Goal: Task Accomplishment & Management: Use online tool/utility

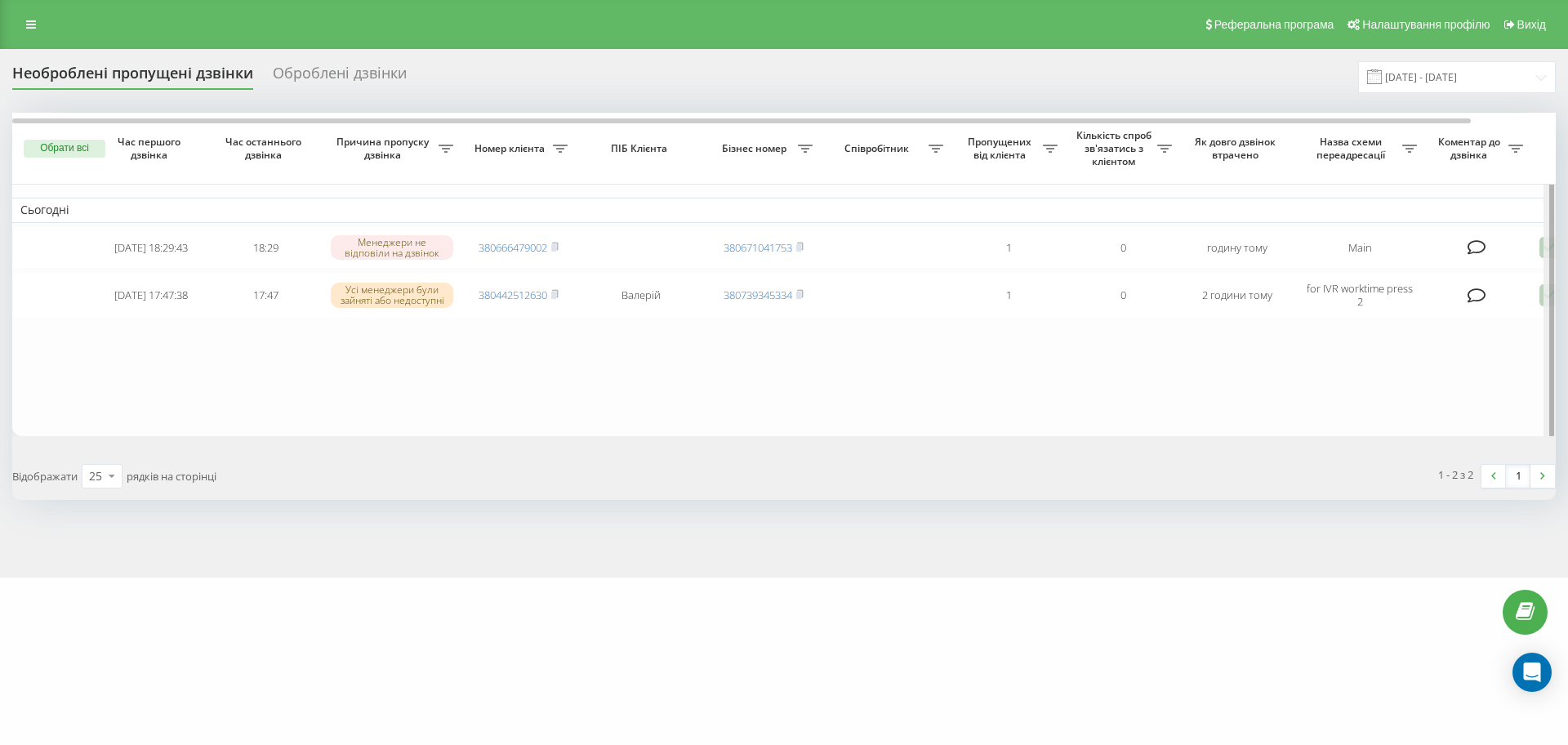
click at [1544, 297] on div at bounding box center [1549, 275] width 12 height 325
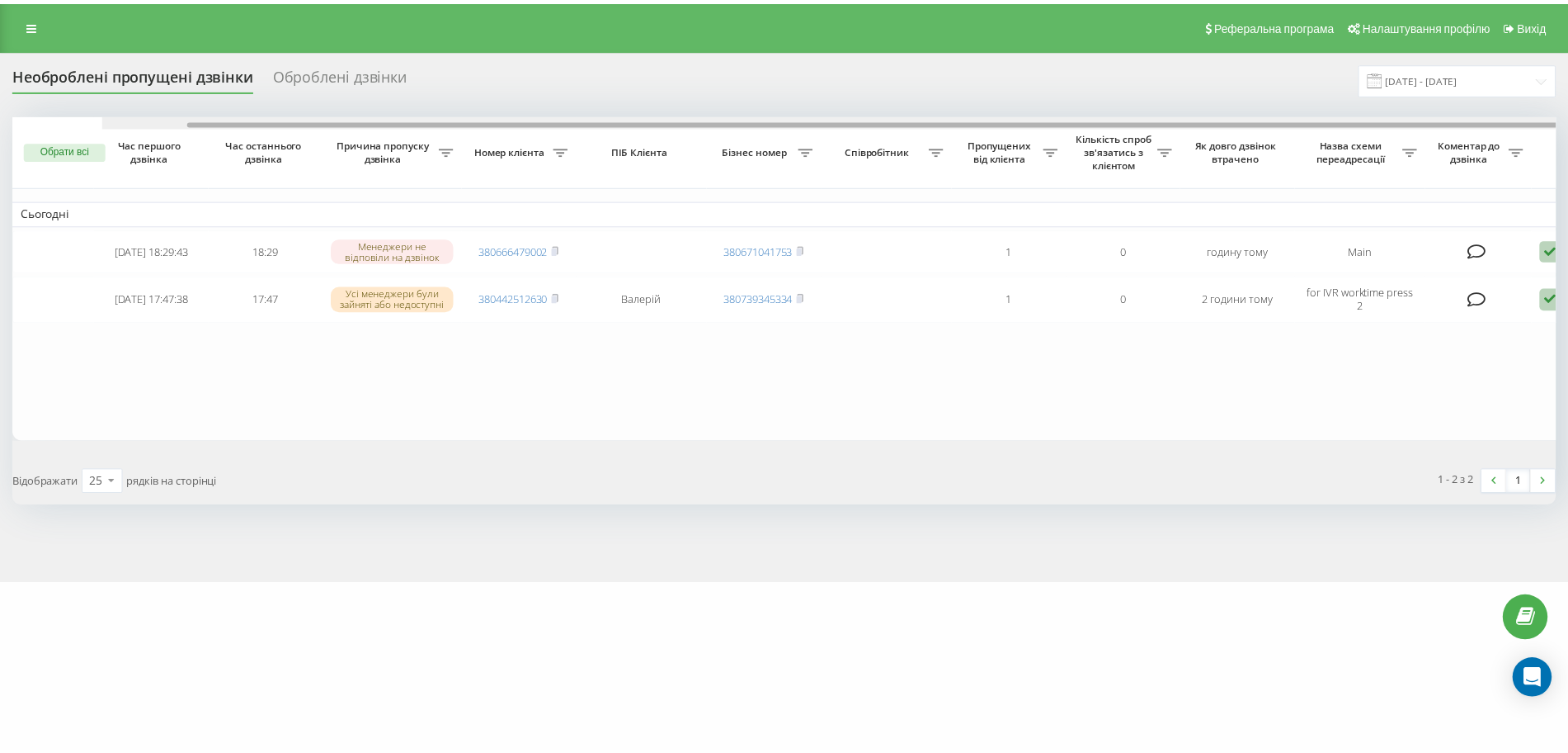
scroll to position [0, 91]
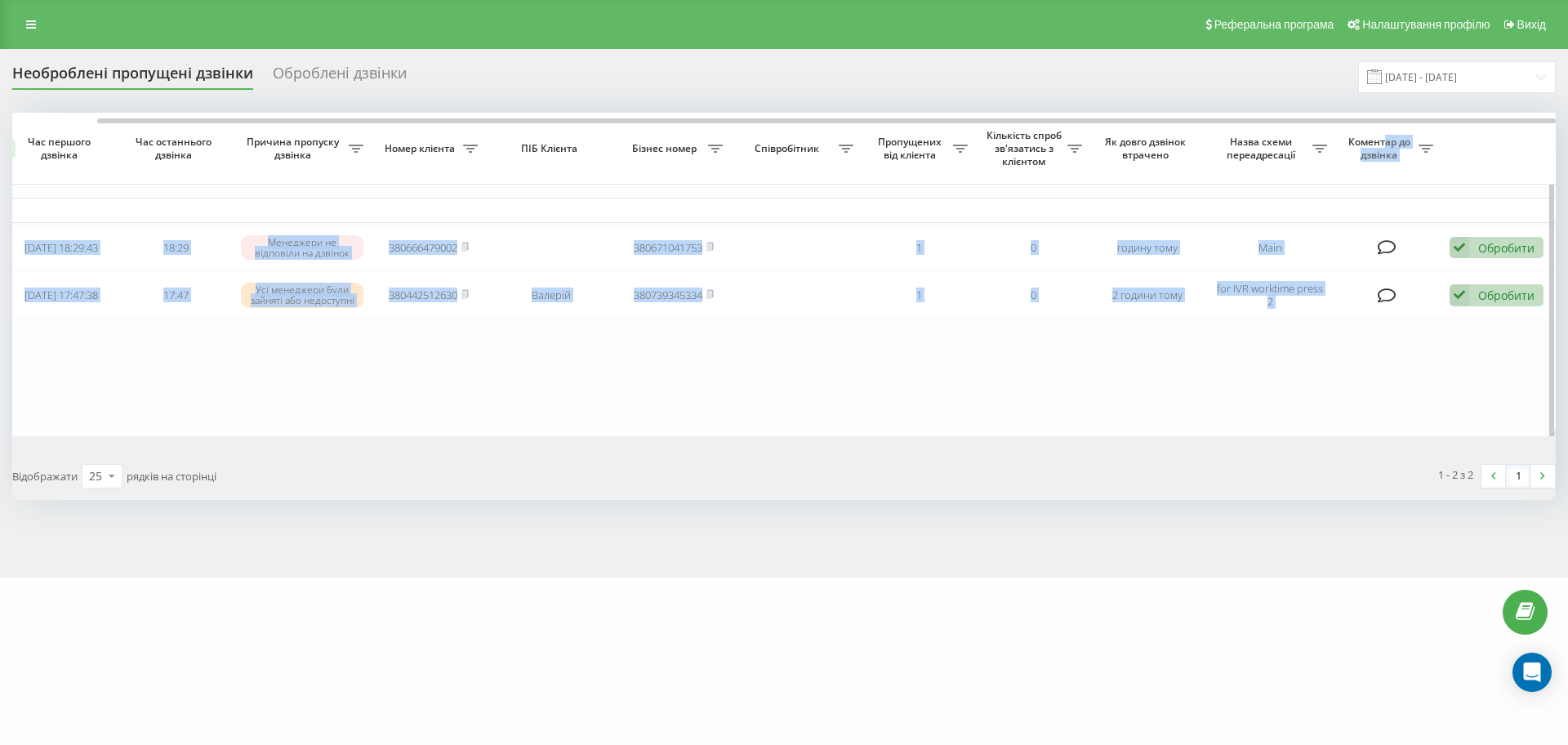
drag, startPoint x: 1317, startPoint y: 124, endPoint x: 1385, endPoint y: 138, distance: 69.4
click at [1382, 132] on div "Обрати всі Час першого дзвінка Час останнього дзвінка Причина пропуску дзвінка …" at bounding box center [784, 274] width 1543 height 322
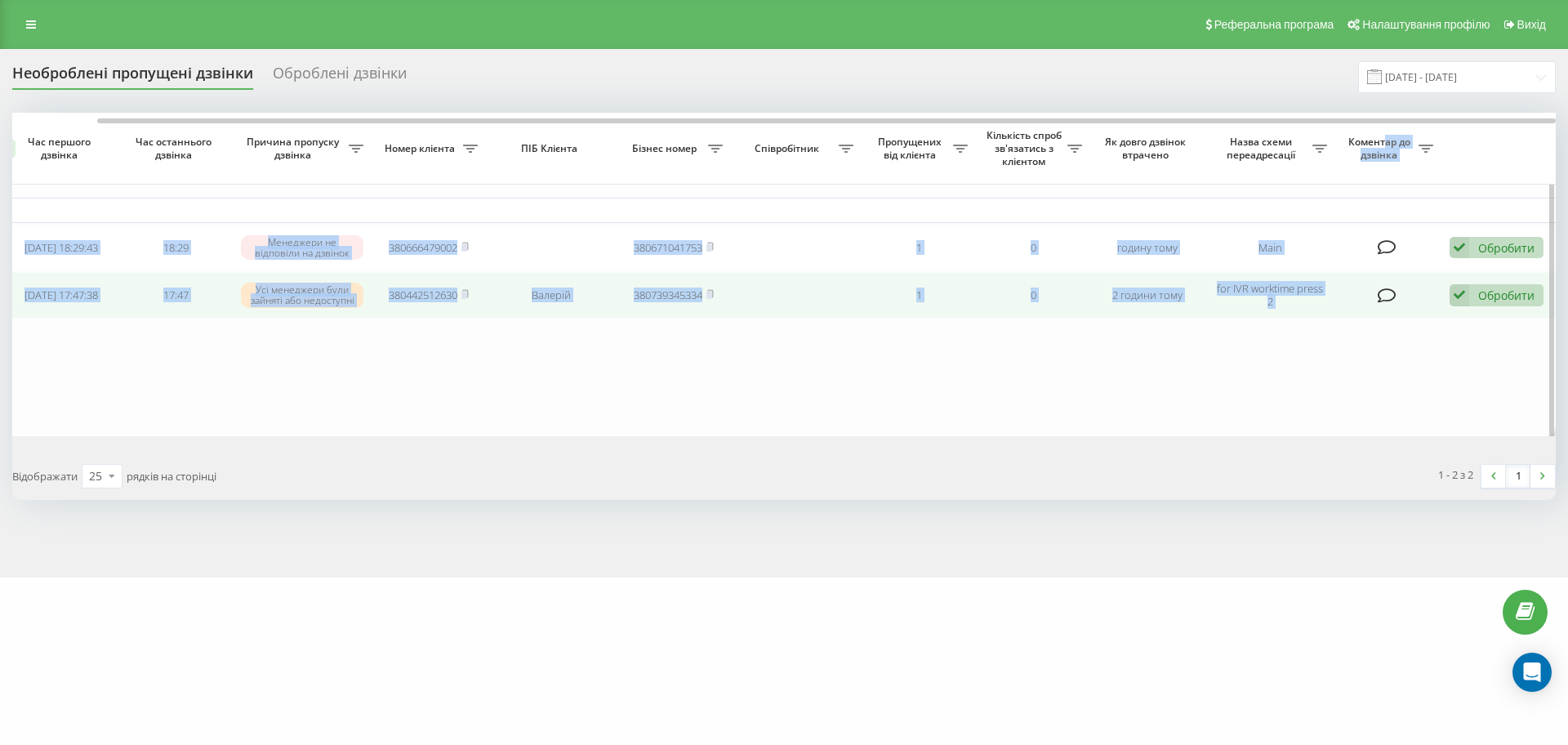
click at [1460, 302] on icon at bounding box center [1459, 295] width 20 height 22
click at [1387, 324] on div "Не вдалося зв'язатися" at bounding box center [1389, 322] width 305 height 30
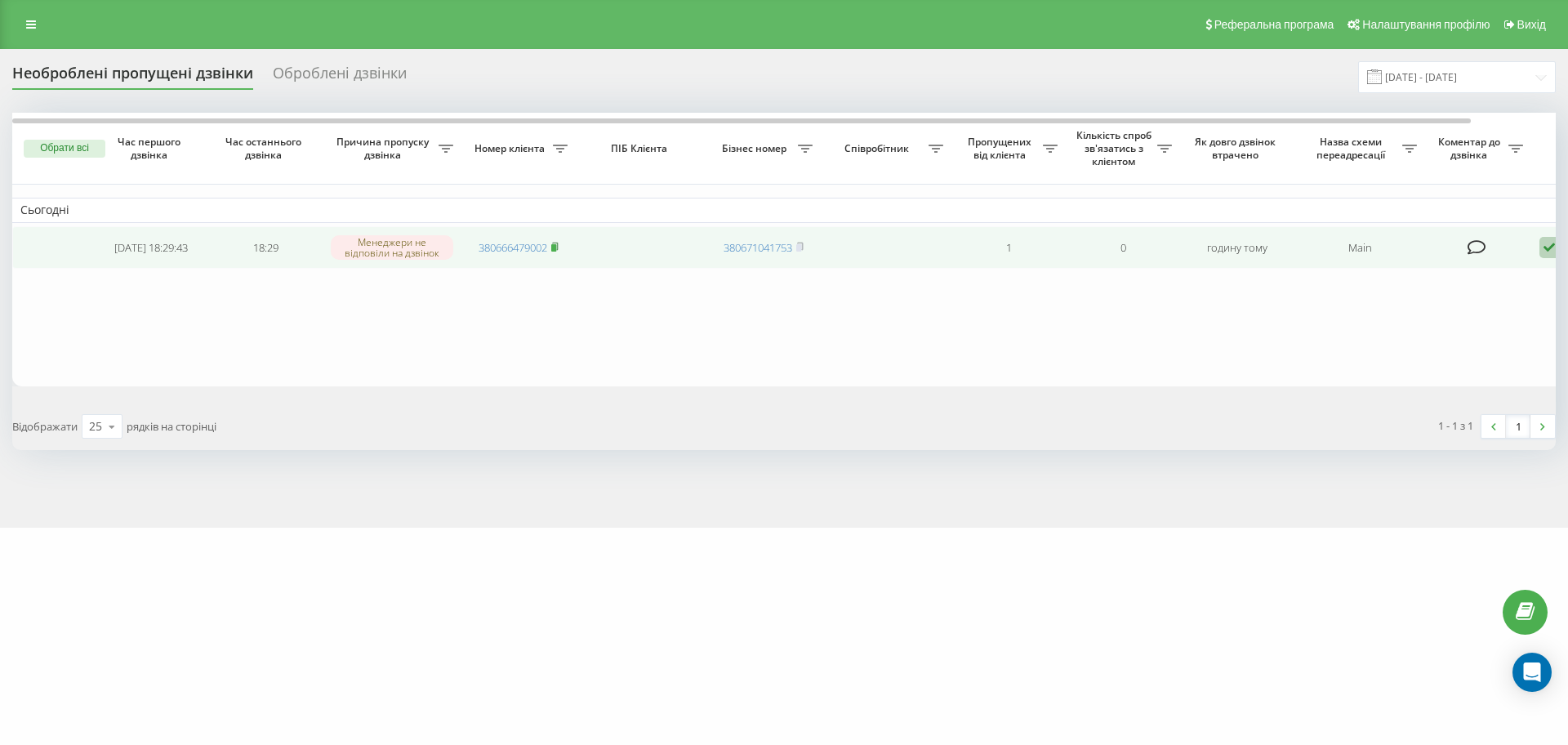
click at [554, 251] on rect at bounding box center [553, 247] width 5 height 7
click at [1548, 248] on icon at bounding box center [1549, 248] width 20 height 22
click at [1475, 278] on div "Не вдалося зв'язатися" at bounding box center [1479, 274] width 305 height 30
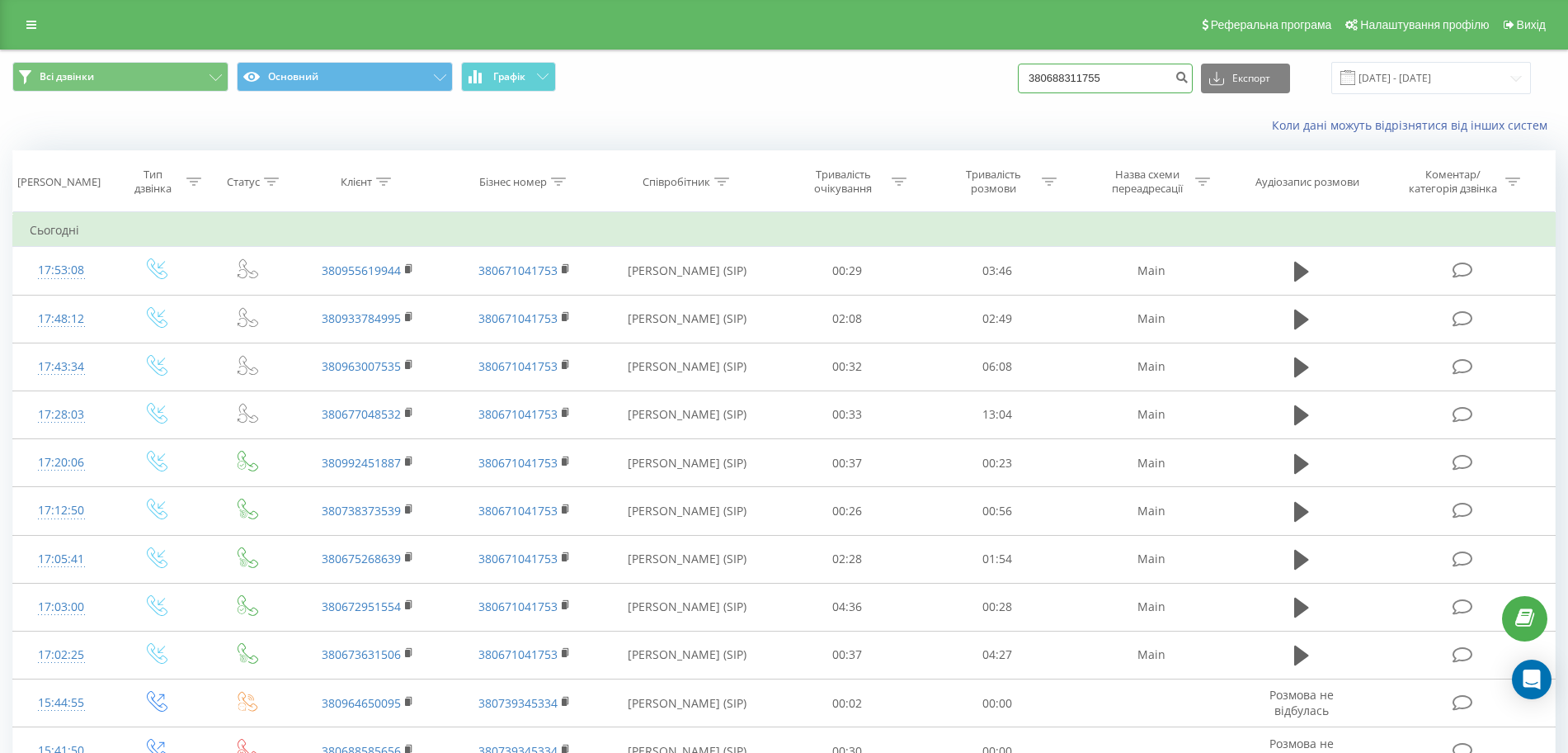
click at [1073, 82] on input "380688311755" at bounding box center [1105, 79] width 175 height 30
paste input "66479002"
type input "380666479002"
